Goal: Transaction & Acquisition: Download file/media

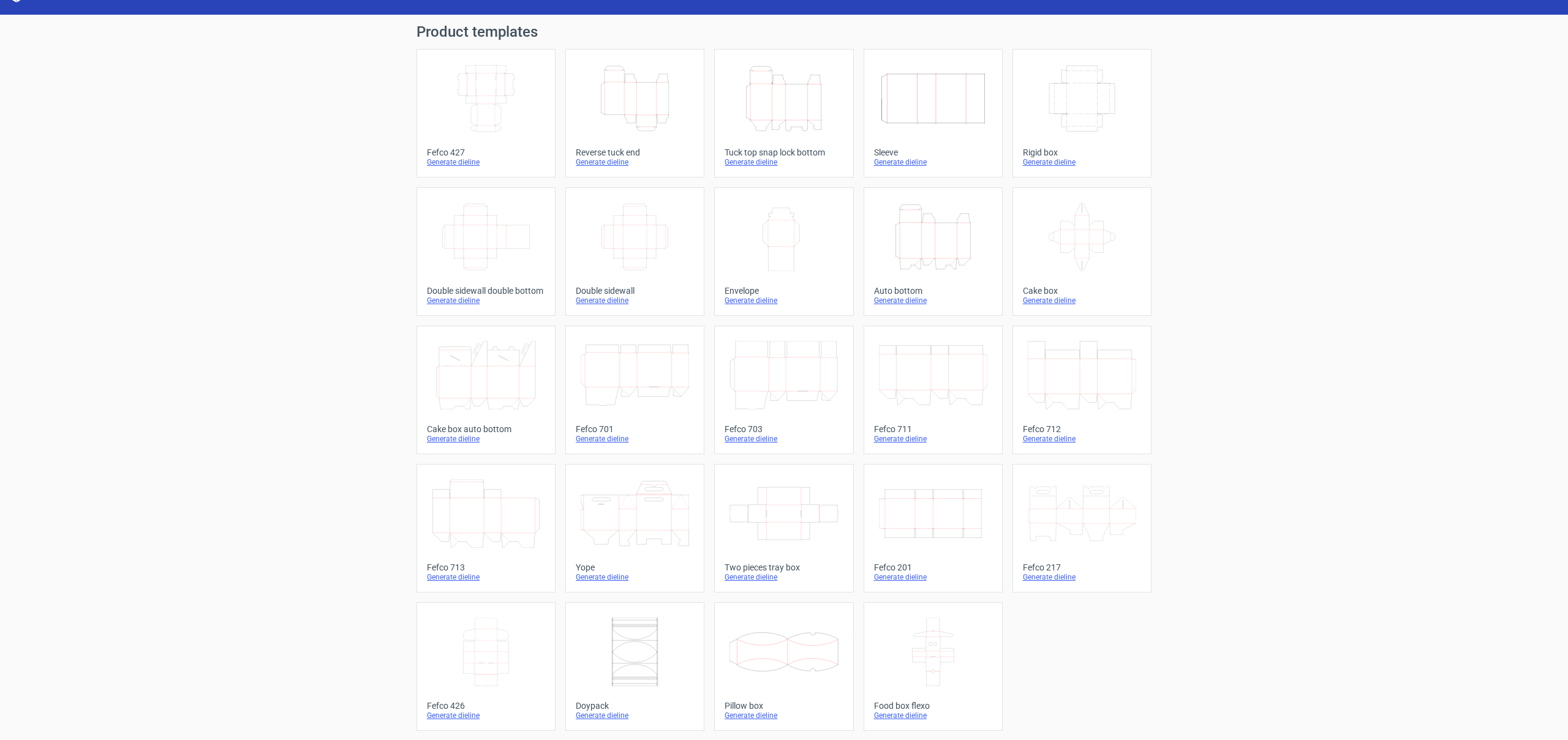
scroll to position [25, 0]
click at [643, 634] on icon at bounding box center [635, 652] width 109 height 69
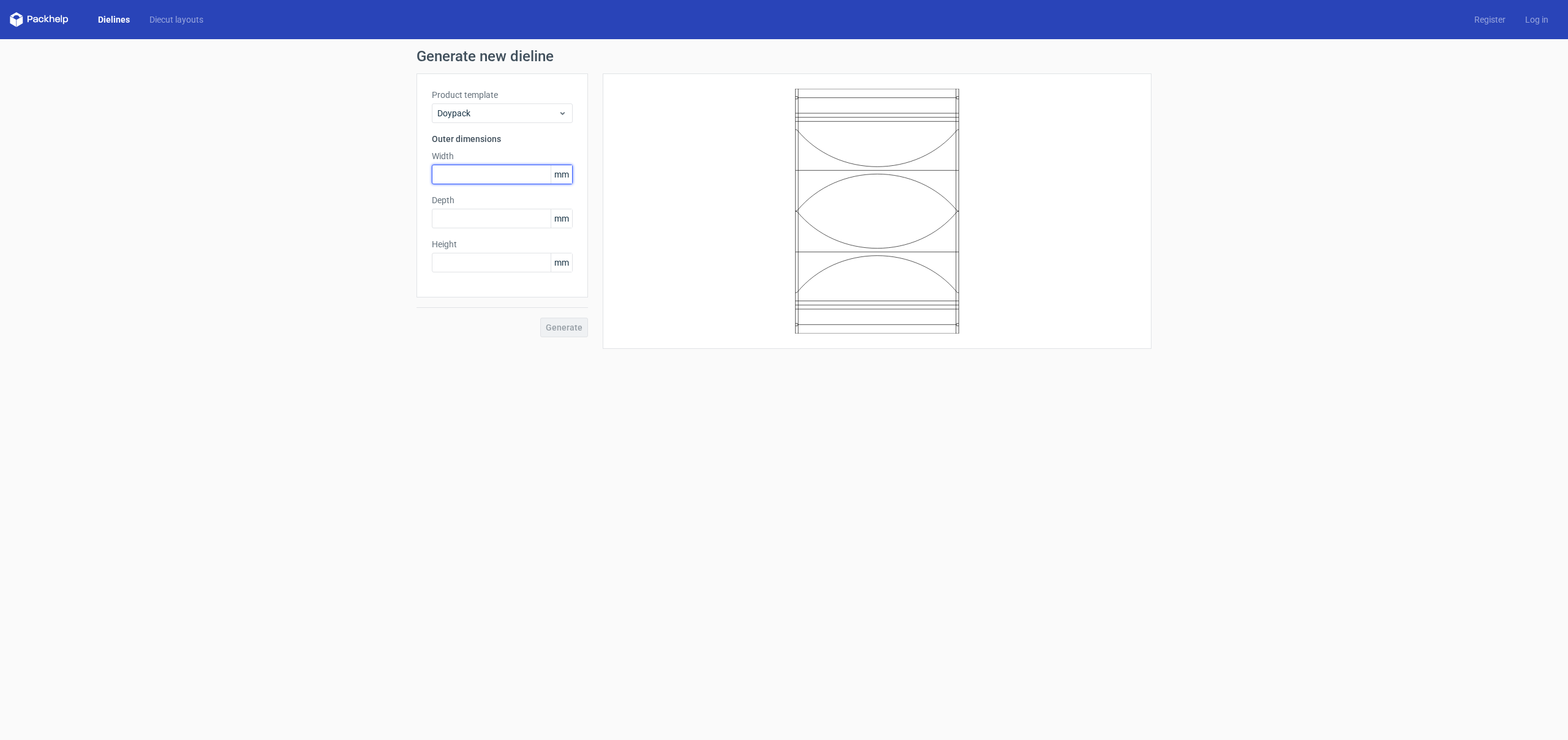
click at [484, 175] on input "text" at bounding box center [503, 175] width 141 height 20
type input "150"
type input "20"
type input "250"
click at [466, 213] on input "20" at bounding box center [503, 219] width 141 height 20
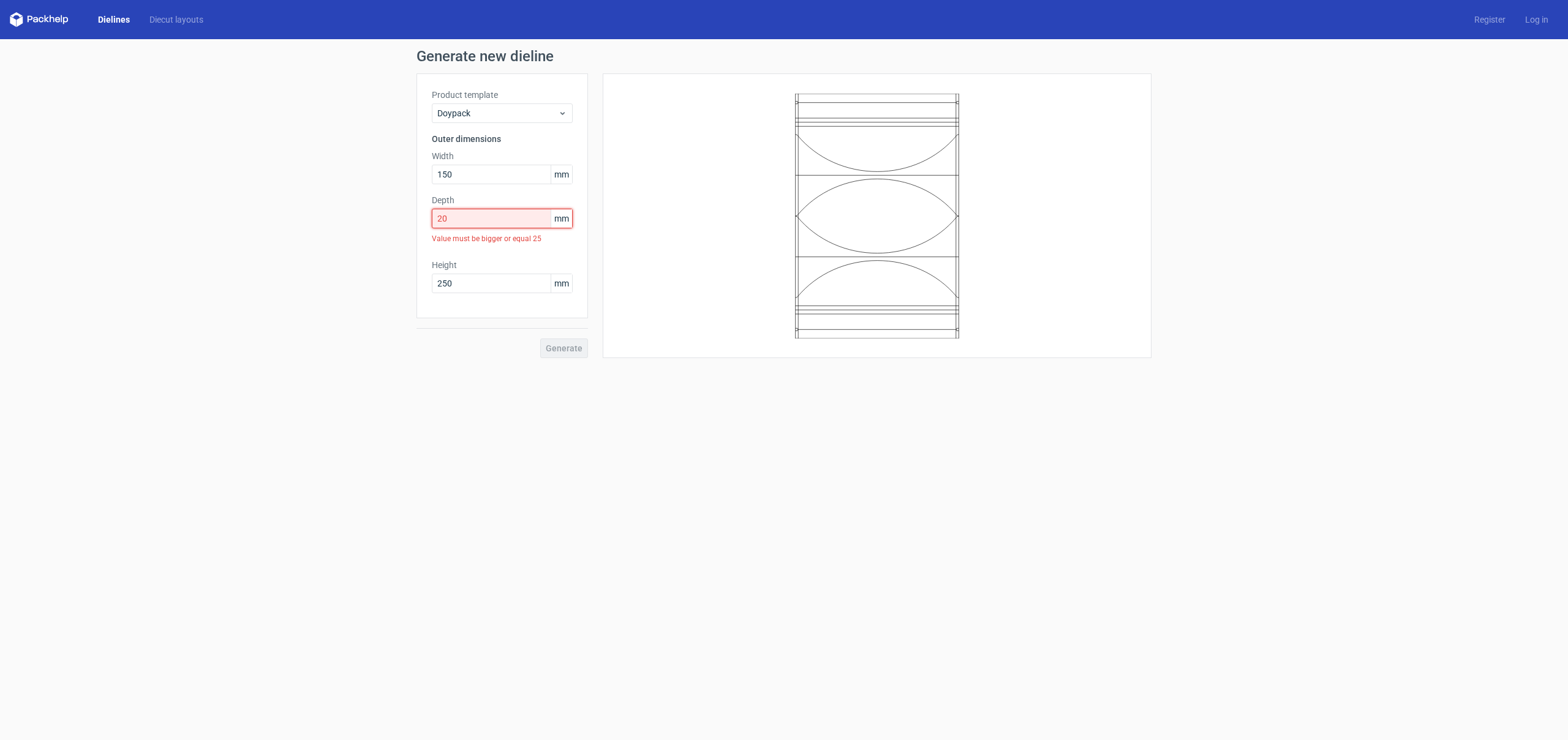
drag, startPoint x: 441, startPoint y: 219, endPoint x: 419, endPoint y: 218, distance: 22.0
click at [420, 218] on div "Product template Doypack Outer dimensions Width 150 mm Depth 20 mm Value must b…" at bounding box center [503, 196] width 172 height 245
click at [566, 326] on span "Generate" at bounding box center [564, 328] width 37 height 9
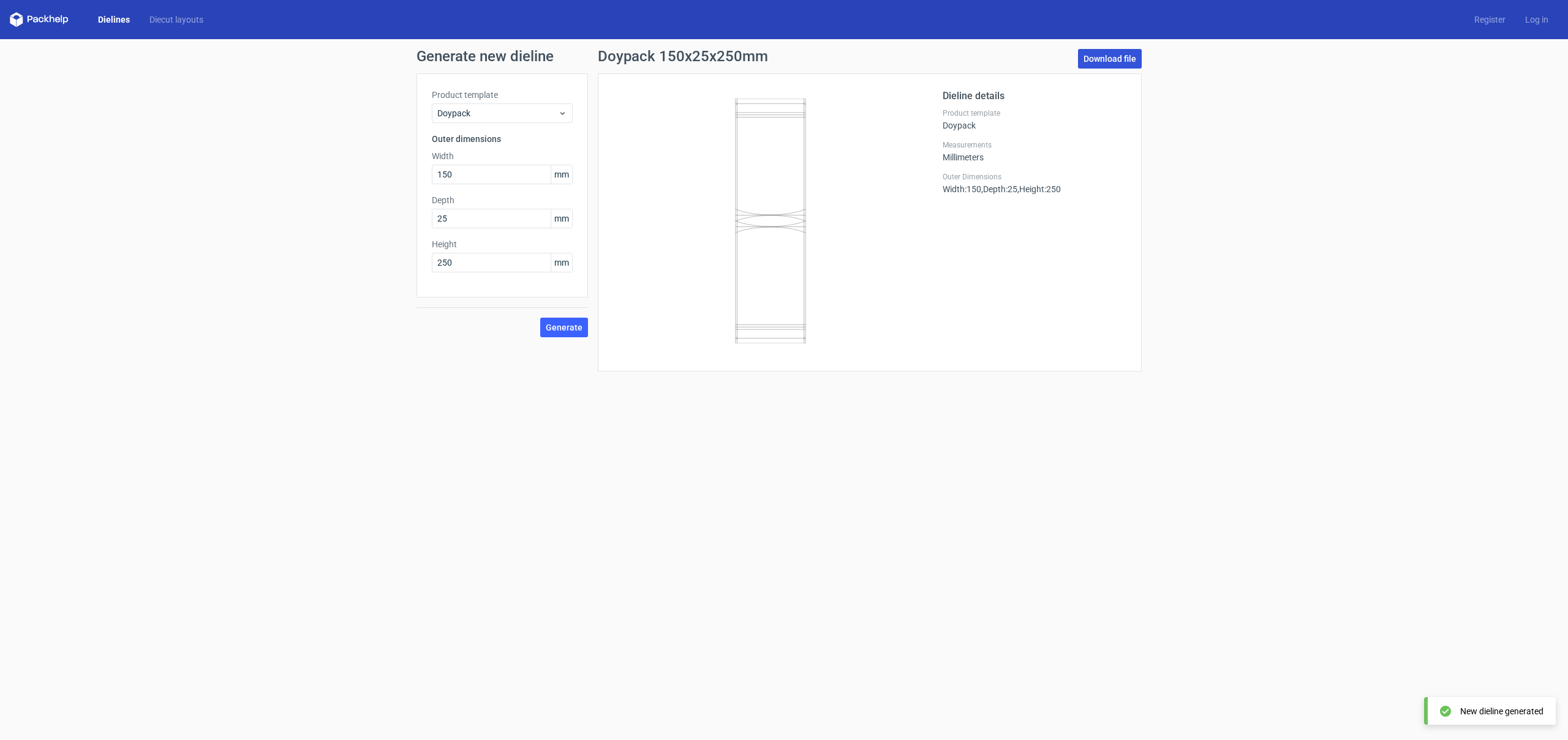
click at [1110, 61] on link "Download file" at bounding box center [1109, 59] width 64 height 20
drag, startPoint x: 473, startPoint y: 220, endPoint x: 403, endPoint y: 217, distance: 70.1
click at [403, 217] on div "Generate new dieline Product template Doypack Outer dimensions Width 150 mm Dep…" at bounding box center [784, 210] width 1568 height 342
click at [580, 331] on span "Generate" at bounding box center [564, 328] width 37 height 9
drag, startPoint x: 446, startPoint y: 217, endPoint x: 408, endPoint y: 216, distance: 38.0
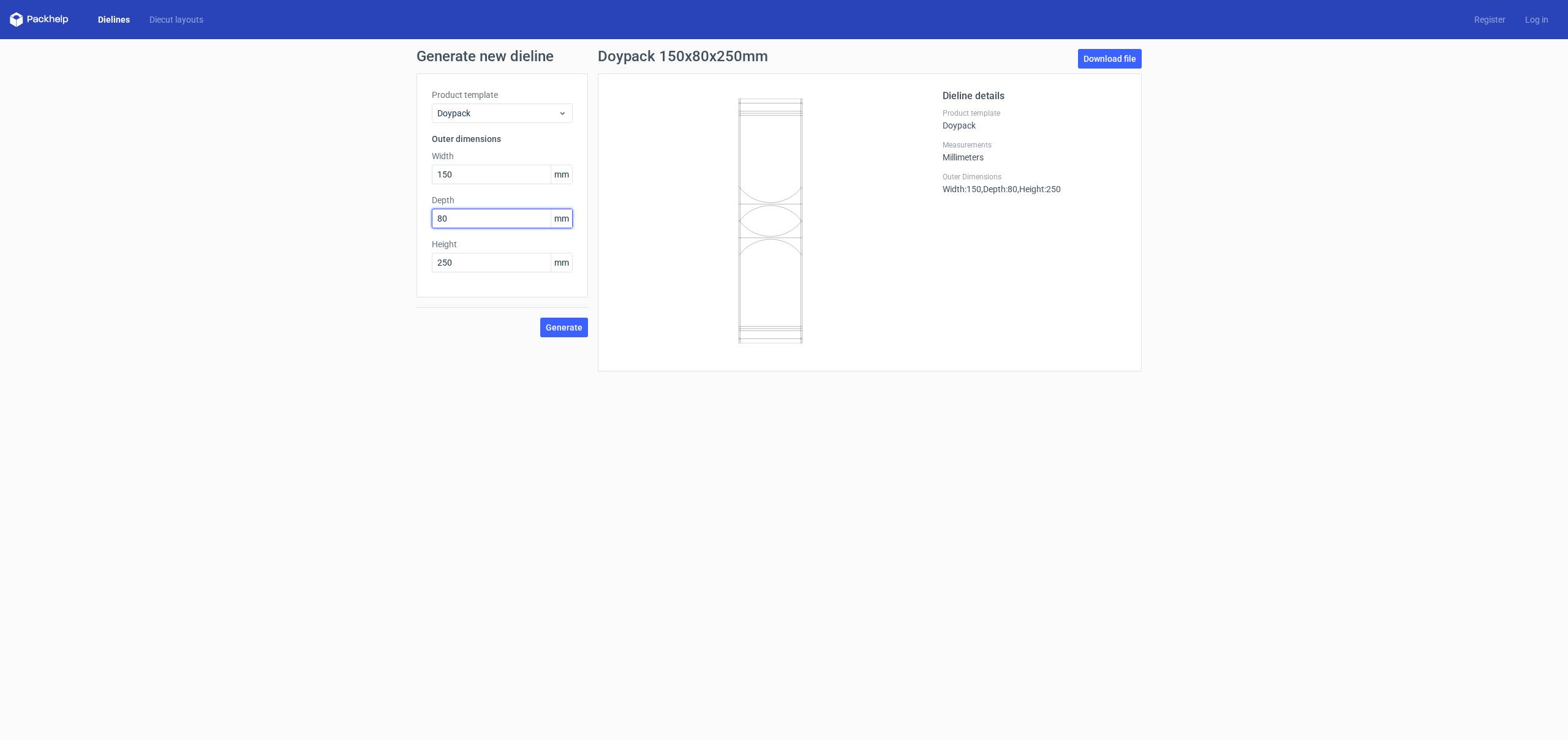
click at [408, 216] on div "Generate new dieline Product template Doypack Outer dimensions Width 150 mm Dep…" at bounding box center [784, 210] width 1568 height 342
type input "40"
click at [575, 328] on span "Generate" at bounding box center [564, 328] width 37 height 9
click at [1104, 51] on link "Download file" at bounding box center [1109, 59] width 64 height 20
click at [547, 117] on span "Doypack" at bounding box center [497, 113] width 120 height 12
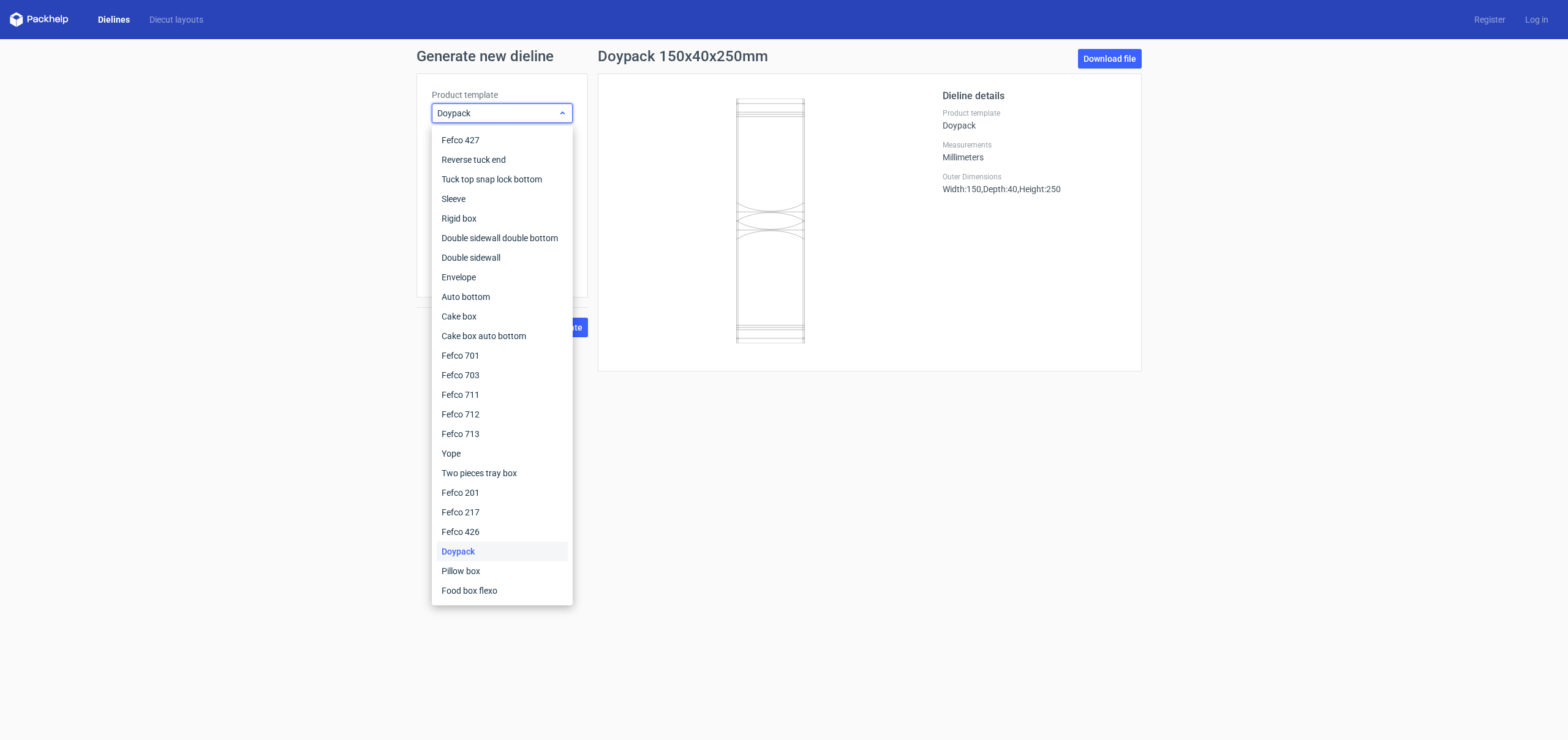
click at [547, 117] on span "Doypack" at bounding box center [497, 113] width 120 height 12
